Goal: Transaction & Acquisition: Purchase product/service

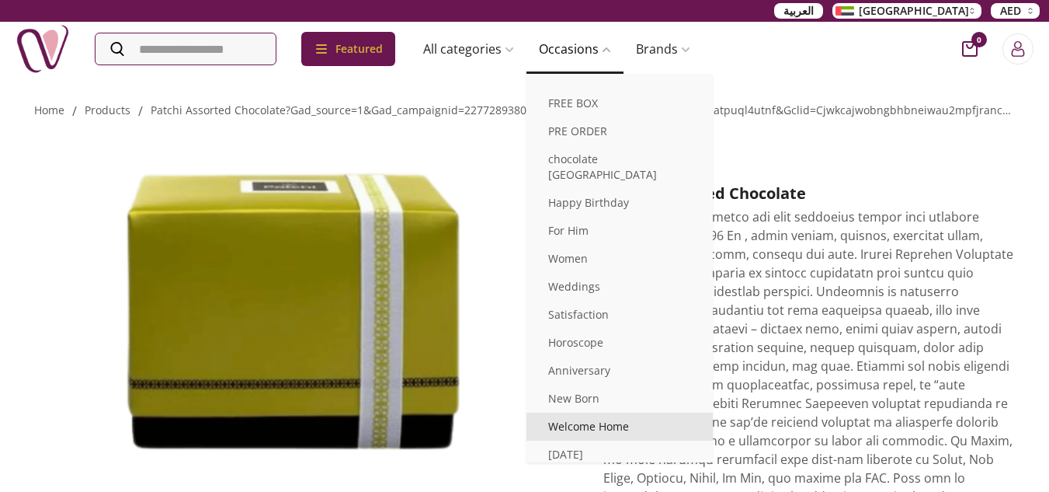
click at [577, 412] on link "Welcome Home" at bounding box center [620, 426] width 186 height 28
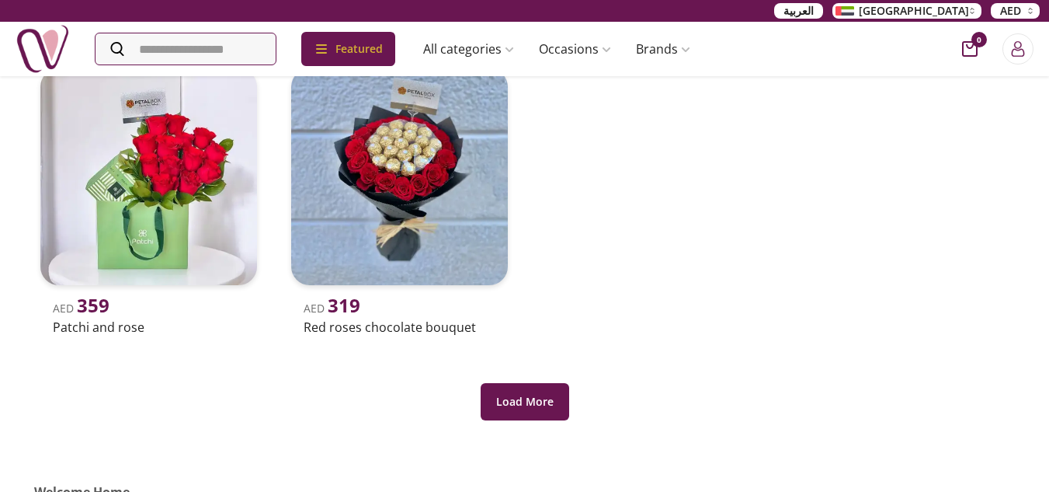
scroll to position [812, 0]
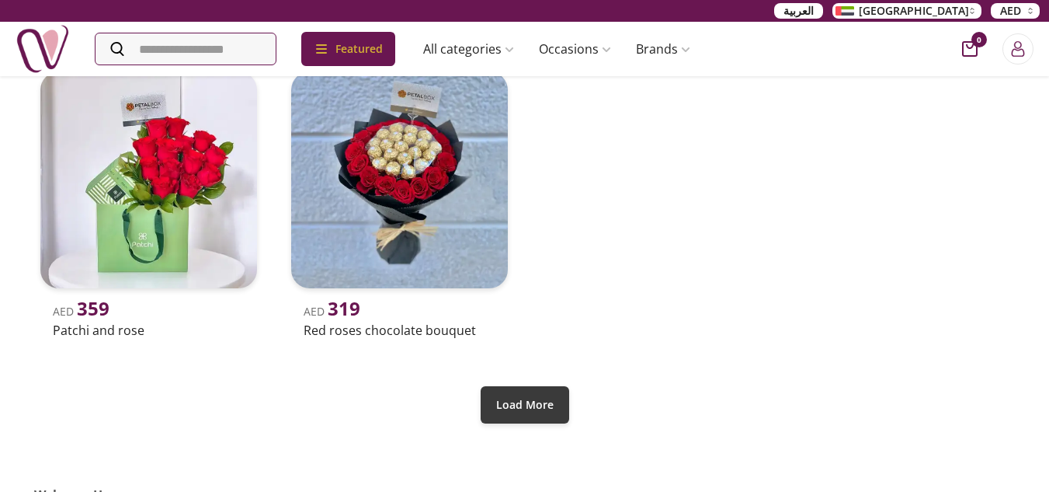
click at [531, 400] on button "Load More" at bounding box center [525, 404] width 89 height 37
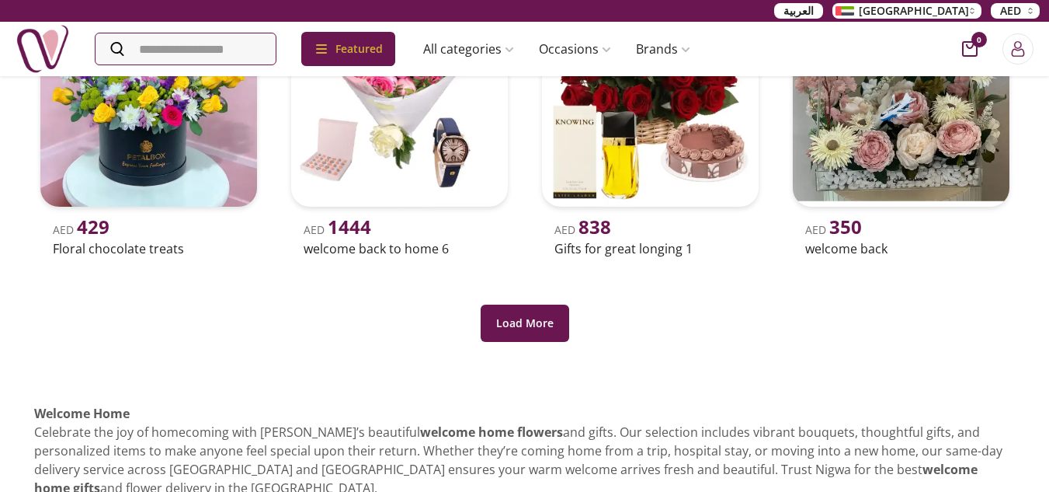
scroll to position [1484, 0]
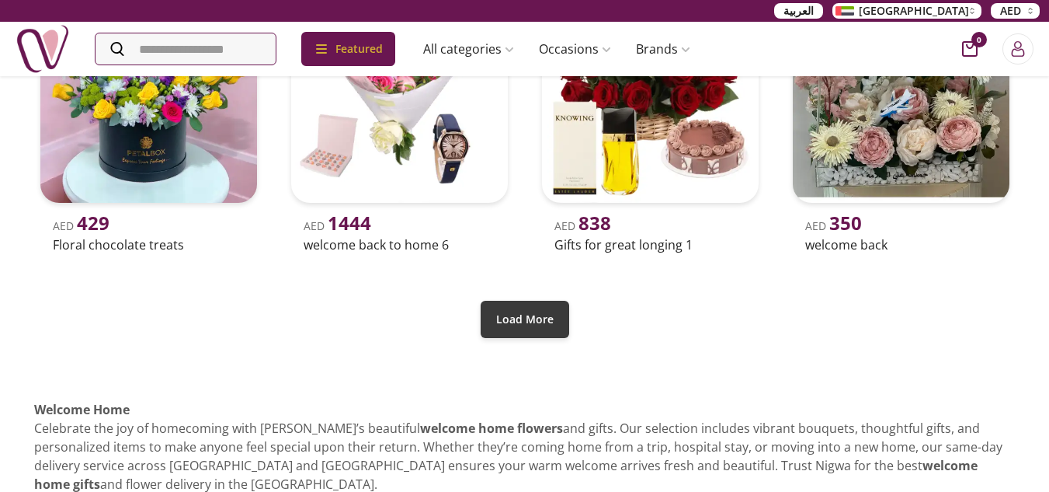
click at [522, 320] on button "Load More" at bounding box center [525, 319] width 89 height 37
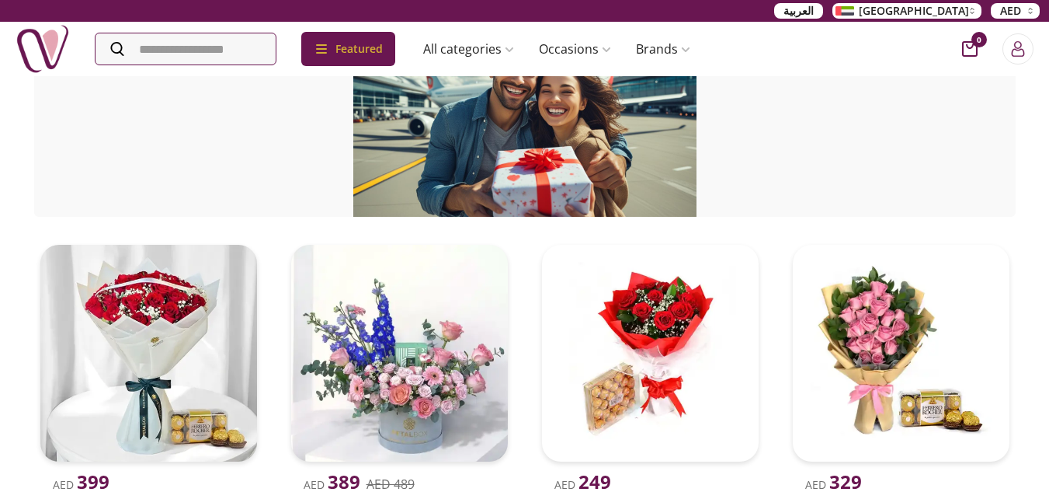
scroll to position [0, 0]
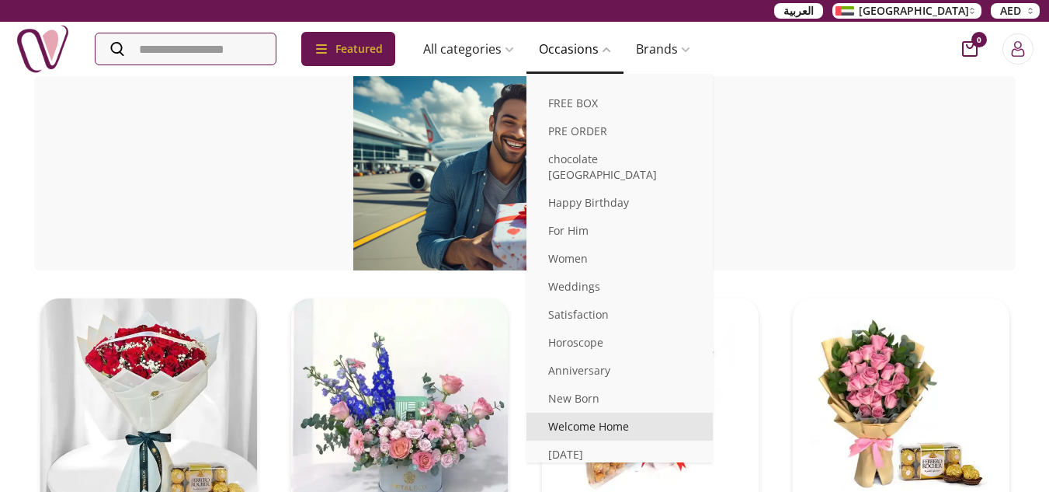
click at [594, 412] on link "Welcome Home" at bounding box center [620, 426] width 186 height 28
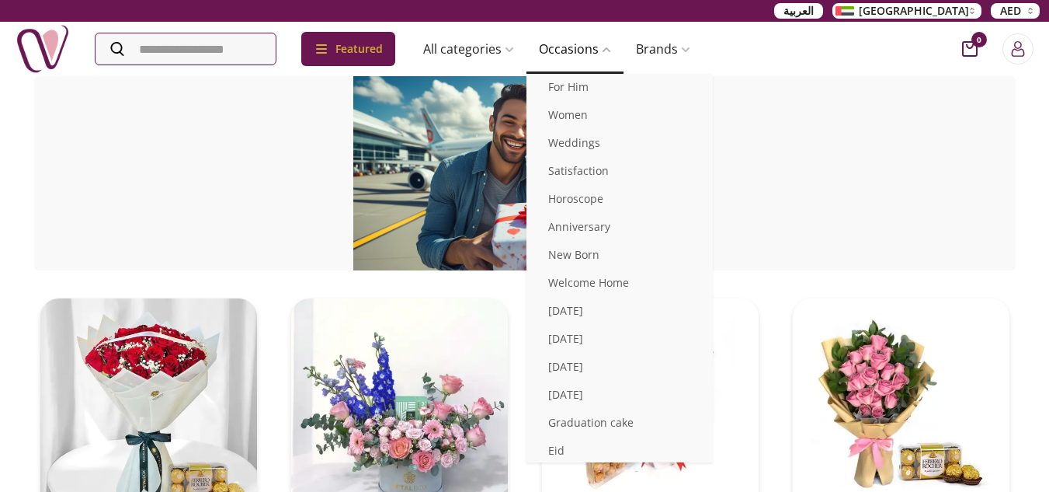
scroll to position [199, 0]
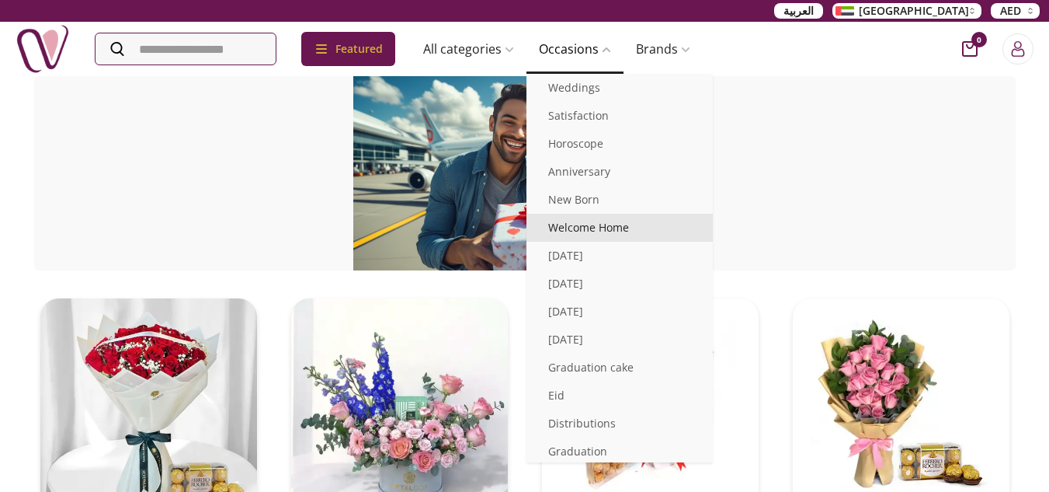
click at [602, 214] on link "Welcome Home" at bounding box center [620, 228] width 186 height 28
click at [603, 214] on link "Welcome Home" at bounding box center [620, 228] width 186 height 28
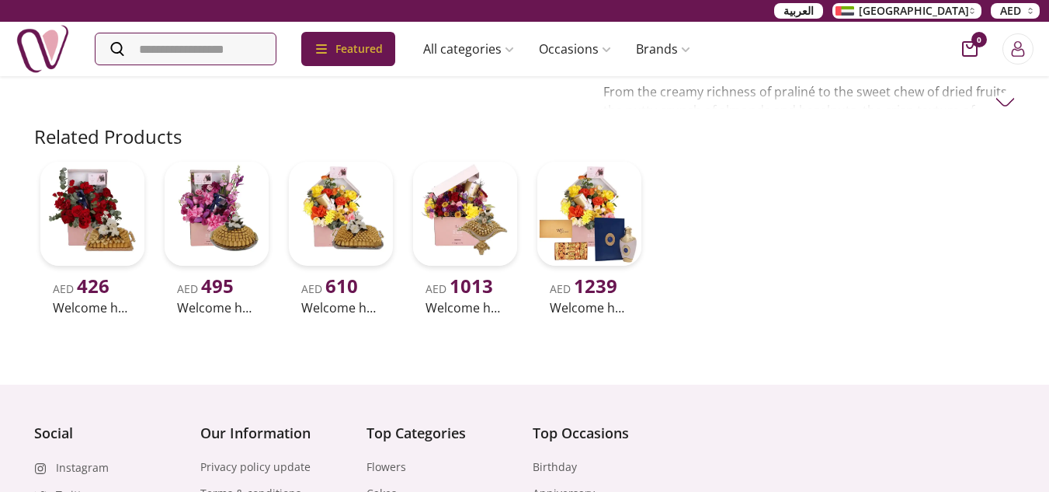
scroll to position [705, 0]
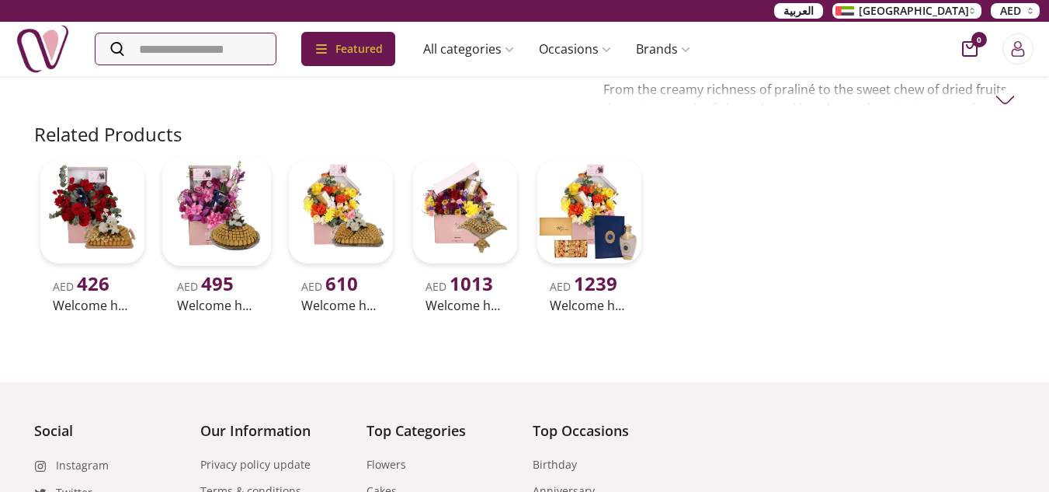
click at [210, 194] on img at bounding box center [217, 212] width 110 height 110
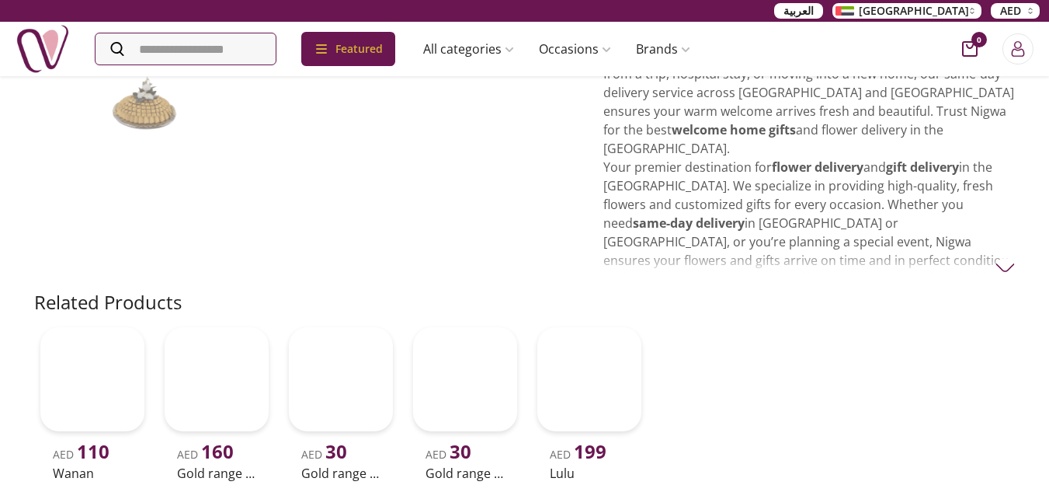
scroll to position [427, 0]
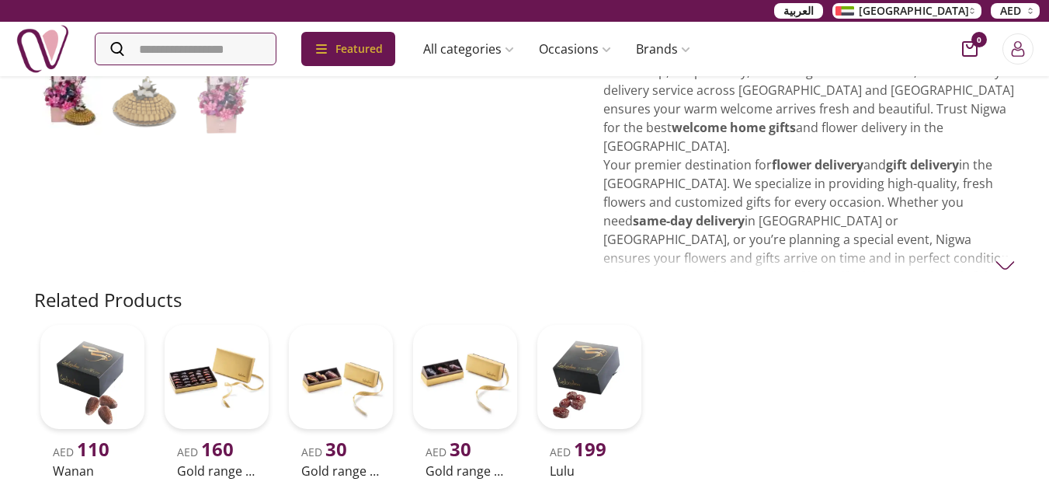
click at [1009, 256] on img at bounding box center [1005, 265] width 19 height 19
